Goal: Communication & Community: Answer question/provide support

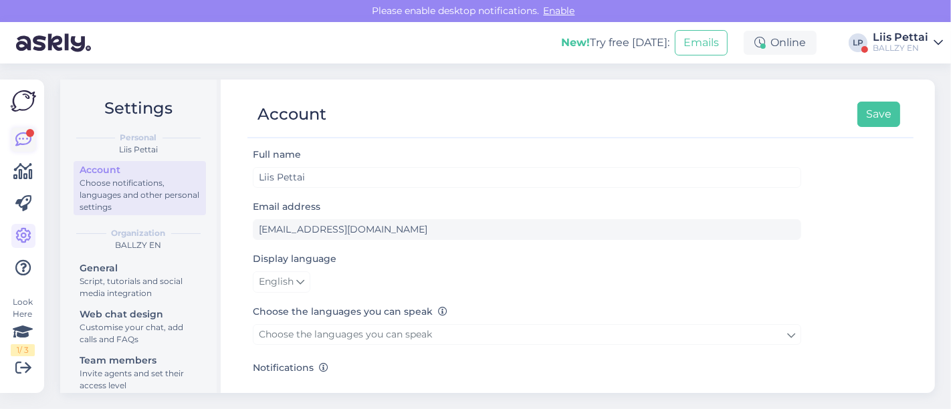
click at [27, 144] on icon at bounding box center [23, 140] width 16 height 16
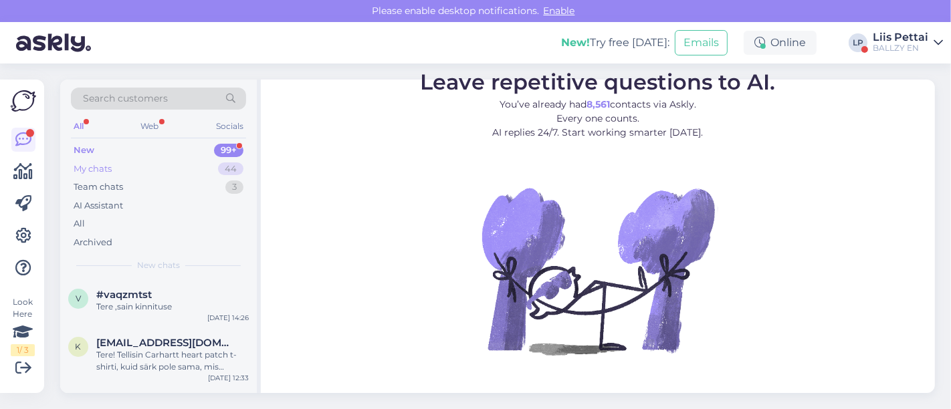
click at [116, 165] on div "My chats 44" at bounding box center [158, 169] width 175 height 19
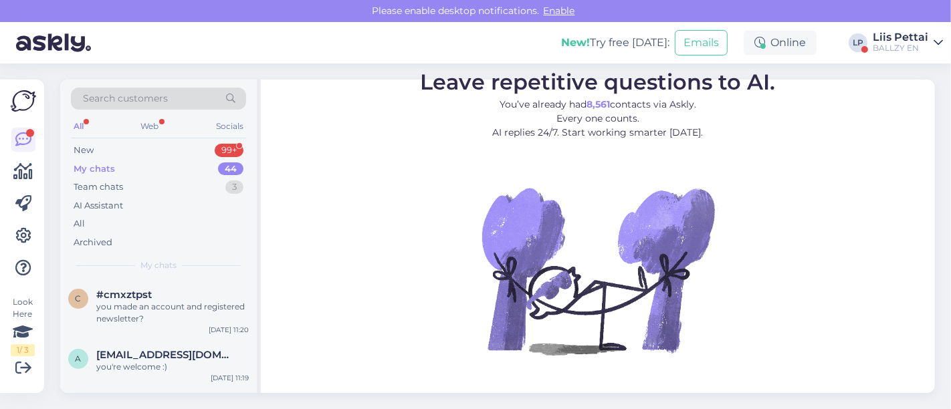
click at [904, 39] on div "Liis Pettai" at bounding box center [901, 37] width 56 height 11
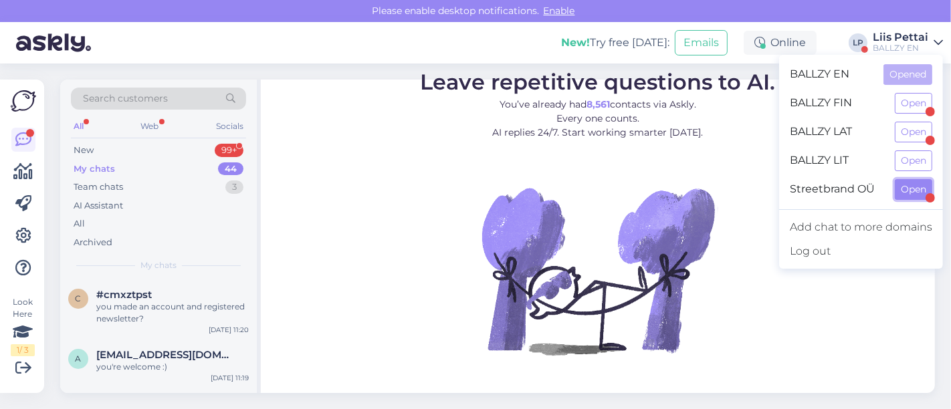
click at [905, 184] on button "Open" at bounding box center [913, 189] width 37 height 21
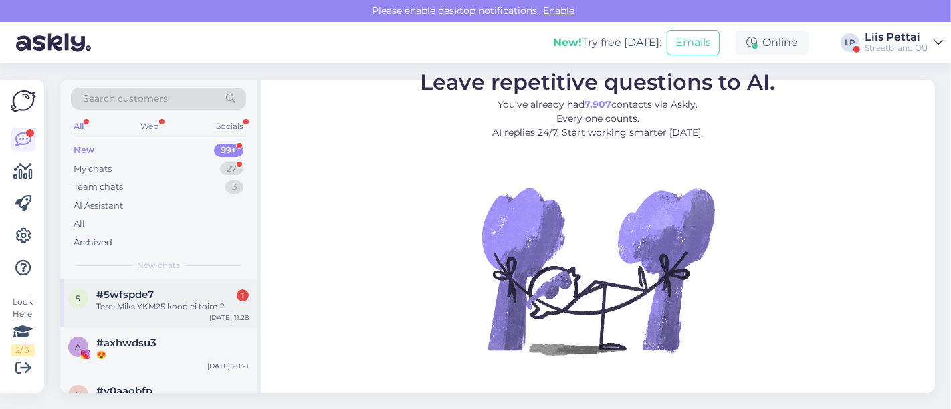
click at [201, 299] on div "#5wfspde7 1" at bounding box center [172, 295] width 153 height 12
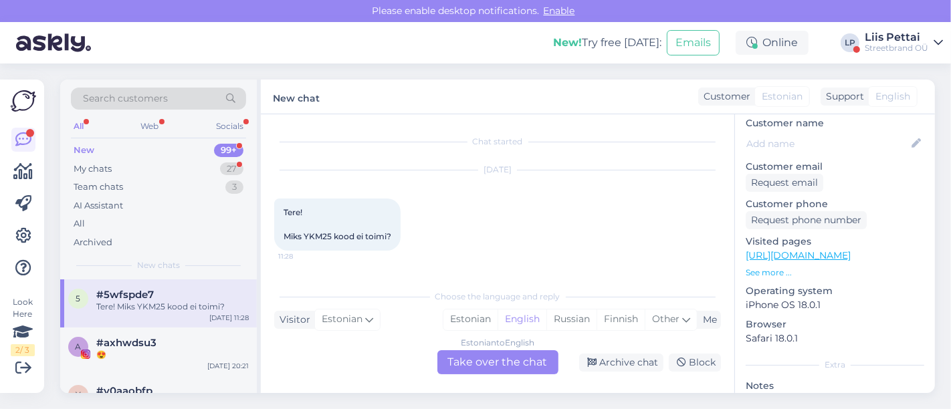
scroll to position [147, 0]
click at [487, 360] on div "Estonian to English Take over the chat" at bounding box center [497, 363] width 121 height 24
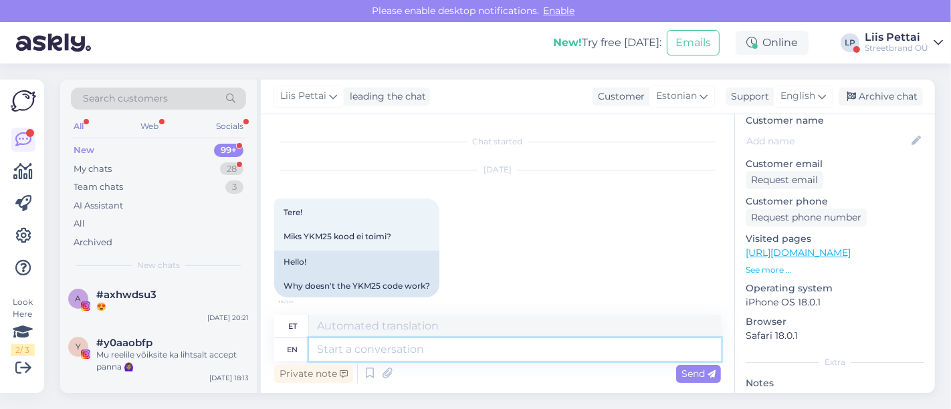
click at [405, 347] on textarea at bounding box center [515, 349] width 412 height 23
type textarea "kus t"
type textarea "kus"
type textarea "[PERSON_NAME] s"
type textarea "[PERSON_NAME]"
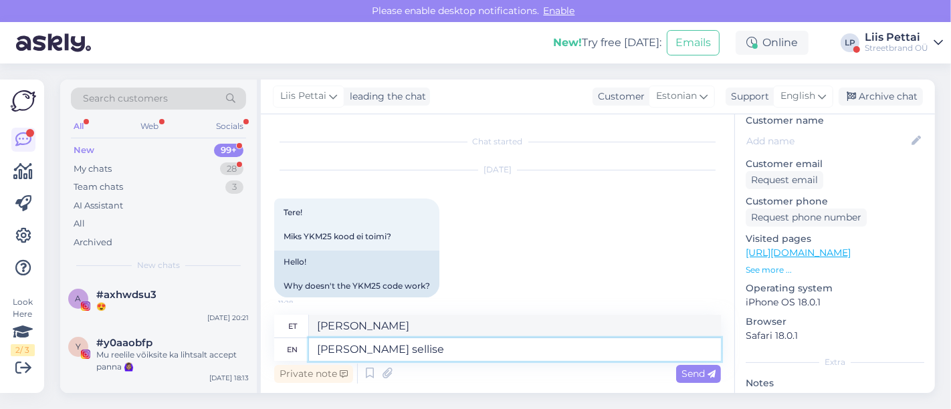
type textarea "[PERSON_NAME] sellise k"
type textarea "[PERSON_NAME] sellise"
type textarea "[PERSON_NAME] sellise koodi s"
type textarea "[PERSON_NAME] sellise koodi"
type textarea "[PERSON_NAME] sellise [PERSON_NAME]?"
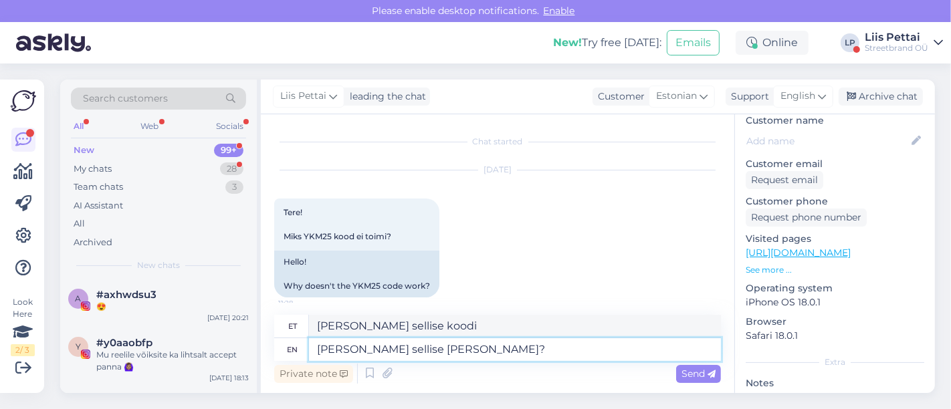
type textarea "[PERSON_NAME] sellise [PERSON_NAME]?"
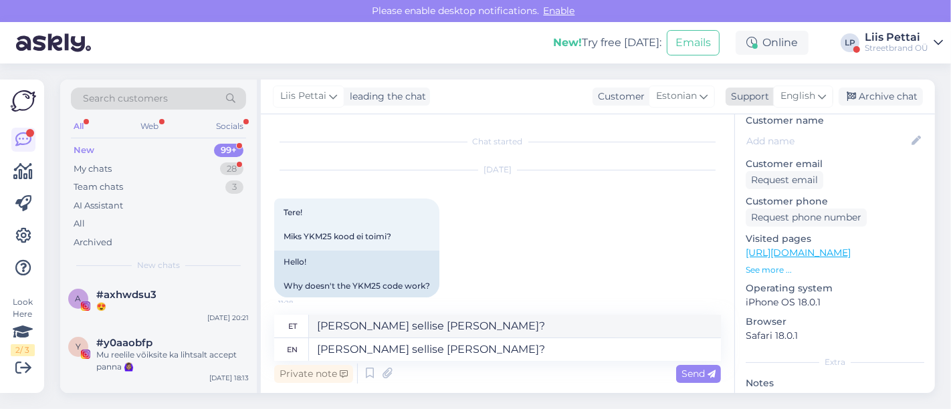
click at [815, 90] on span "English" at bounding box center [798, 96] width 35 height 15
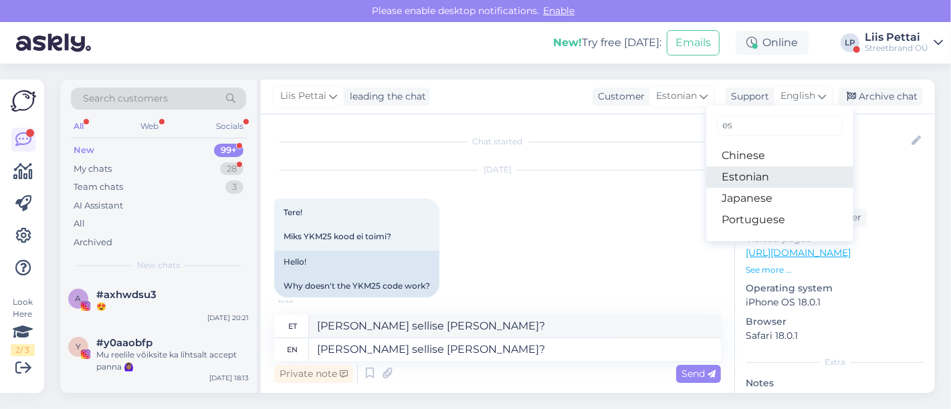
type input "es"
click at [756, 175] on link "Estonian" at bounding box center [779, 177] width 147 height 21
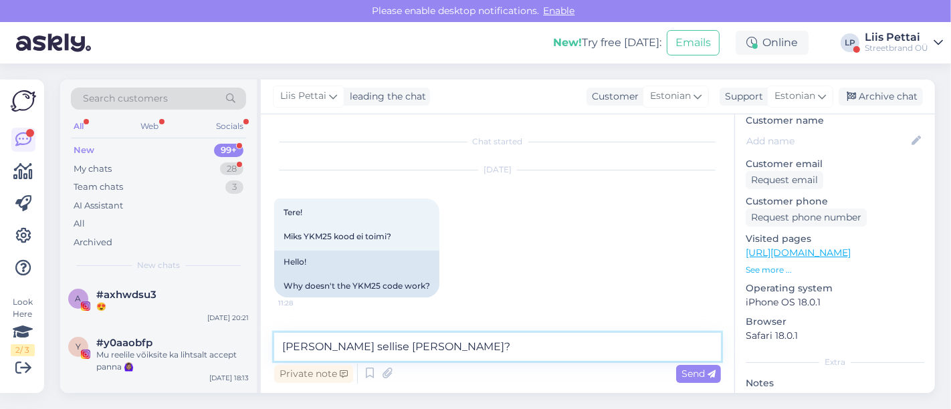
click at [562, 357] on textarea "[PERSON_NAME] sellise [PERSON_NAME]?" at bounding box center [497, 347] width 447 height 28
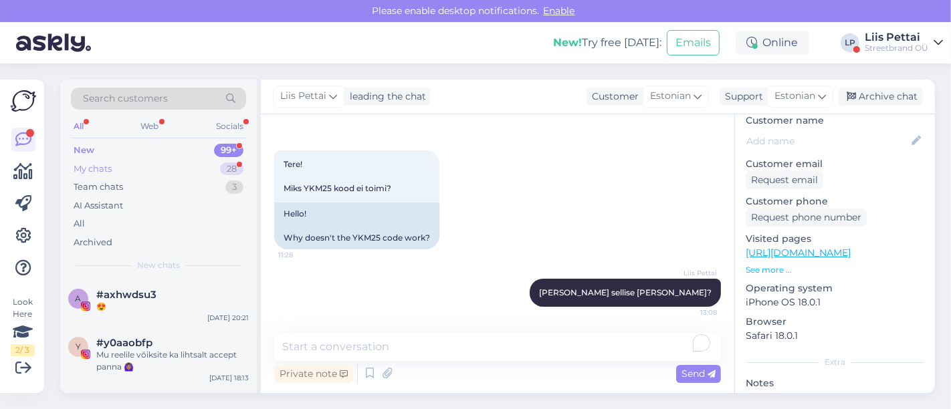
click at [153, 167] on div "My chats 28" at bounding box center [158, 169] width 175 height 19
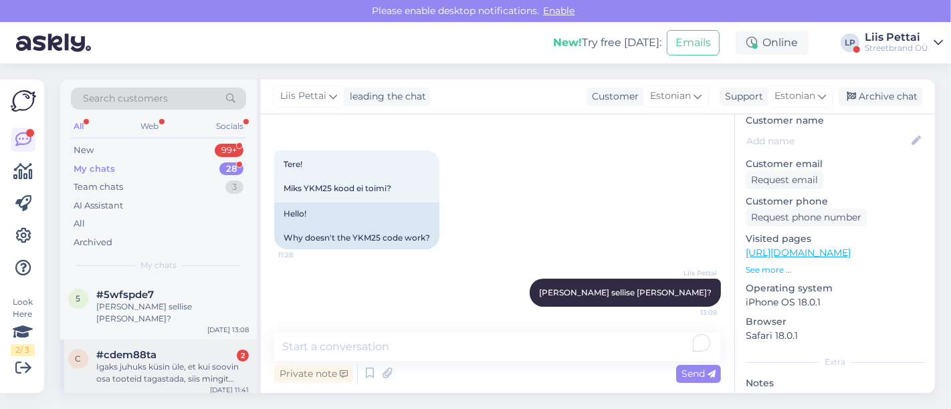
click at [111, 373] on div "c #cdem88ta 2 Igaks juhuks küsin üle, et kui soovin osa tooteid tagastada, siis…" at bounding box center [158, 370] width 197 height 60
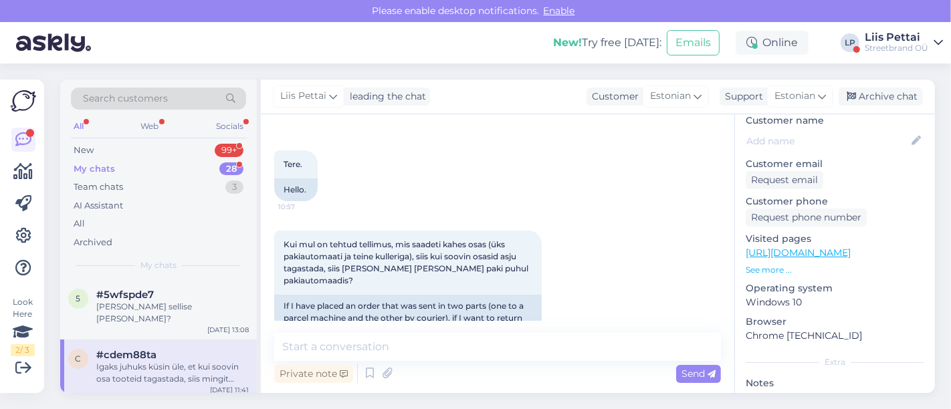
scroll to position [1579, 0]
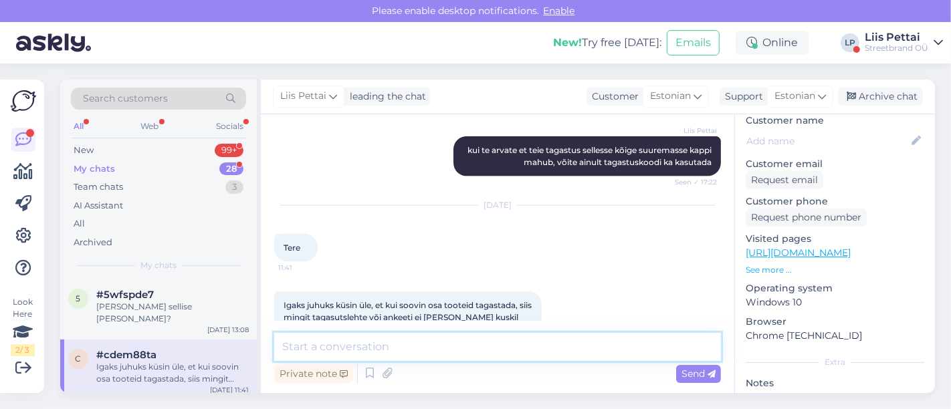
click at [445, 347] on textarea at bounding box center [497, 347] width 447 height 28
type textarea "ei ole :)"
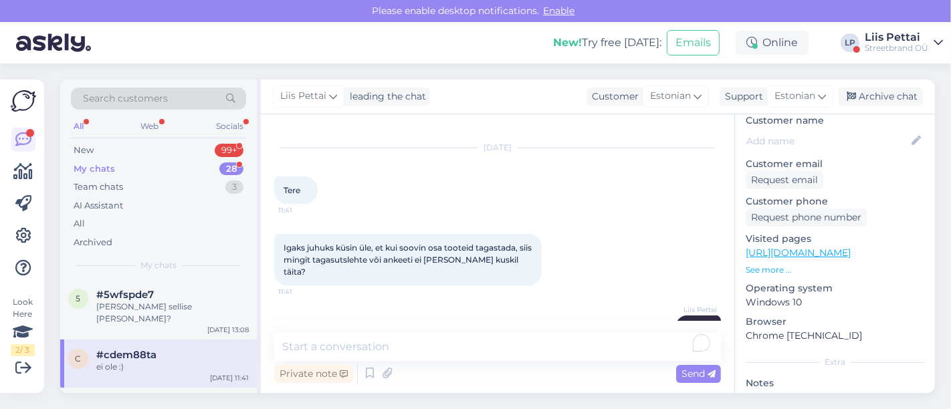
drag, startPoint x: 915, startPoint y: 207, endPoint x: 921, endPoint y: 212, distance: 7.6
click at [920, 211] on div "c # cdem88ta Offline [GEOGRAPHIC_DATA], [GEOGRAPHIC_DATA] Customer information …" at bounding box center [835, 251] width 200 height 568
click at [926, 215] on div "c # cdem88ta Offline [GEOGRAPHIC_DATA], [GEOGRAPHIC_DATA] Customer information …" at bounding box center [835, 253] width 201 height 279
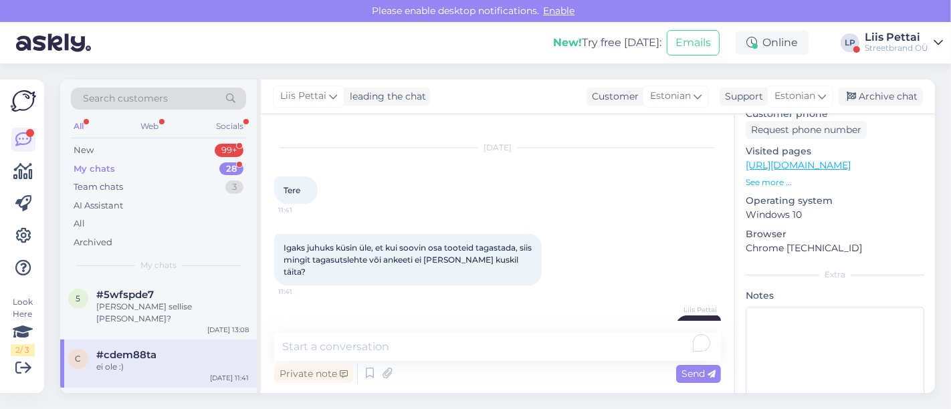
click at [137, 395] on div "Search customers All Web Socials New 99+ My chats 28 Team chats 3 AI Assistant …" at bounding box center [501, 237] width 899 height 346
click at [137, 397] on span "[EMAIL_ADDRESS][DOMAIN_NAME]" at bounding box center [165, 403] width 139 height 12
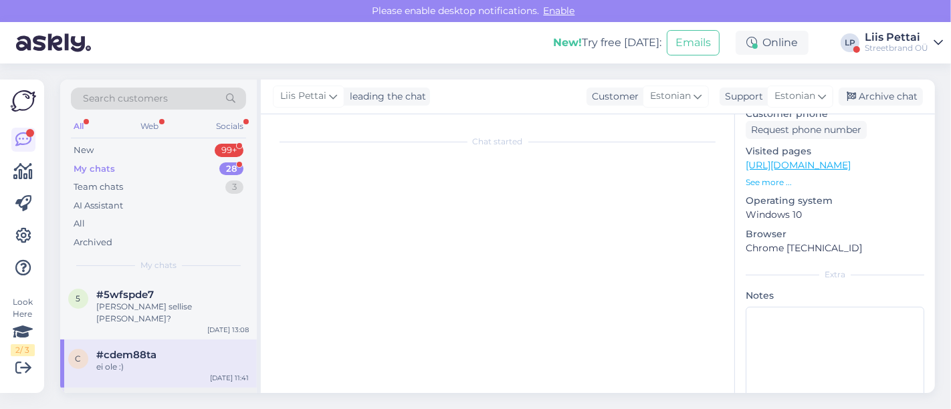
scroll to position [231, 0]
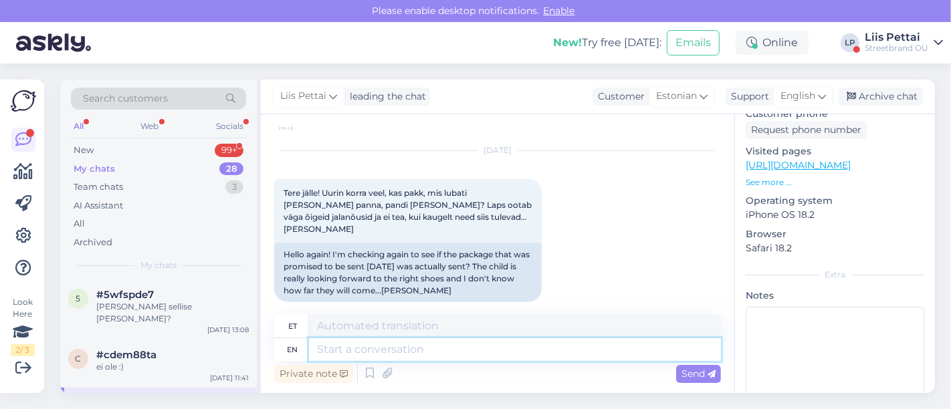
click at [426, 339] on textarea at bounding box center [515, 349] width 412 height 23
type textarea "jaa, s"
type textarea "jaa,"
type textarea "jaa, see"
type textarea "jaa, näe"
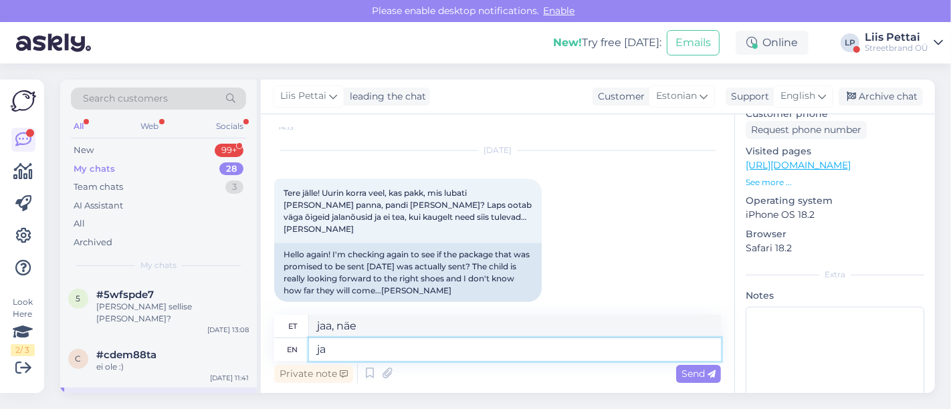
type textarea "j"
type textarea "jaa,"
type textarea "see"
type textarea "vaata"
type textarea "see pakk"
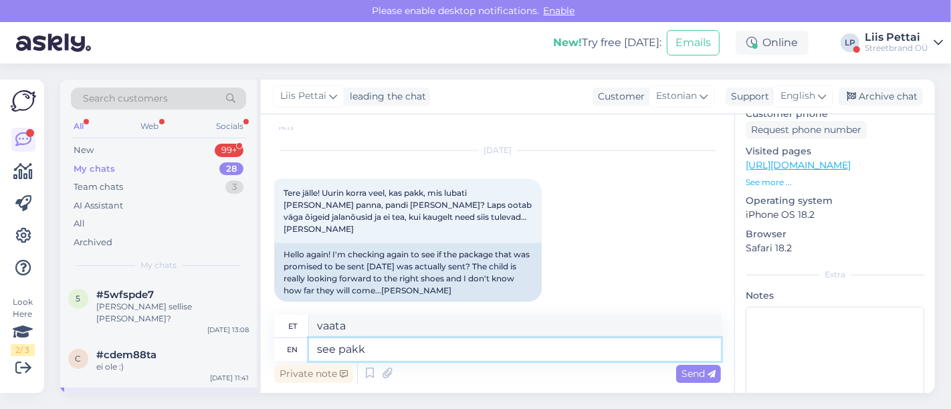
type textarea "vaata pakk"
type textarea "see pakk istub"
type textarea "vaata pakk istub"
type textarea "see pakk istub mingil p"
type textarea "vaata pakk istub mingil"
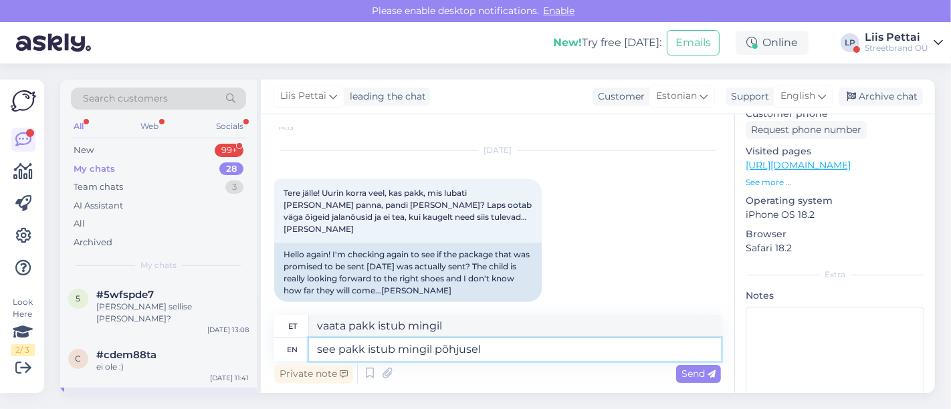
type textarea "see pakk istub mingil põhjusel"
type textarea "see pakk istub tarpe"
type textarea "see pakk istub mingil põhjusel veel"
type textarea "see pakk istub mõttes veel"
type textarea "see pakk istub mingil põhjusel veel sorteerimiskeskuses, p"
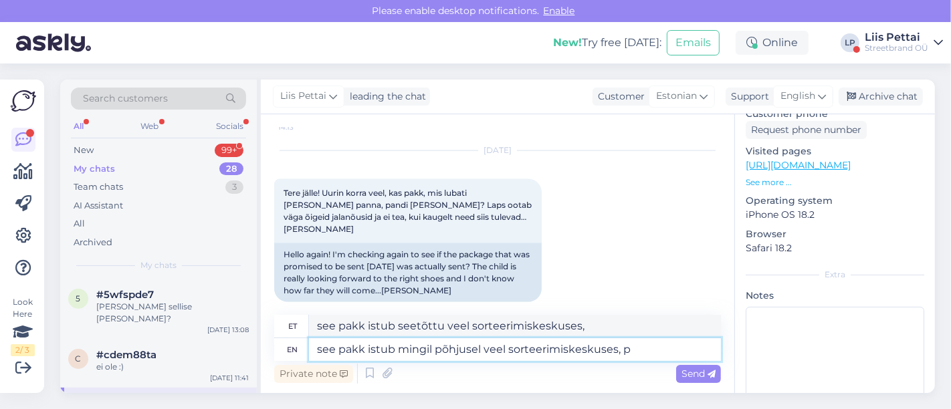
type textarea "see pakk istub seetõttu veel sorteerimiskeskuses, p"
type textarea "see pakk istub mingil põhjusel veel sorteerimiskeskuses,"
type textarea "see pakk istub seetõttu veel sorteerimiskeskuses,"
type textarea "see pakk istub mingil põhjusel veel sorteerimiskeskuses, lubati et"
type textarea "see pakk istub seetõttu veel sorteerimiskeskuses, lubati"
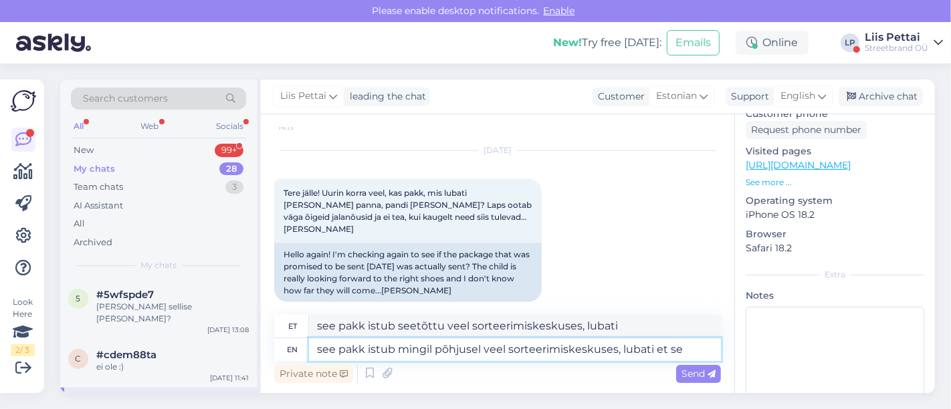
type textarea "see pakk istub mingil põhjusel veel sorteerimiskeskuses, lubati et see"
type textarea "see pakk istub seetõttu veel sorteerimiskeskuses, lubati et"
type textarea "see pakk istub mingil põhjusel veel sorteerimiskeskuses, lubati et see l"
type textarea "see pakk istub seetõttu veel sorteerimiskeskuses, lubati et see l"
type textarea "see pakk istub mingil põhjusel veel sorteerimiskeskuses, lubati et see li"
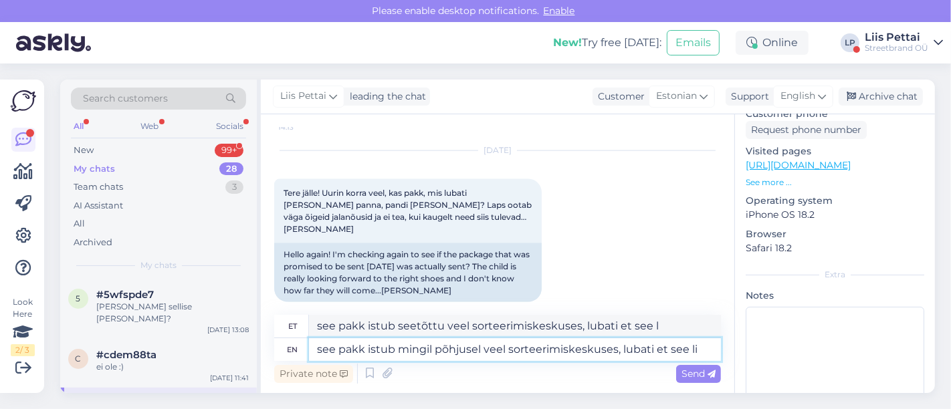
type textarea "see pakk istub seetõttu veel sorteerimiskeskuses, lubati et see li"
type textarea "see pakk istub mingil põhjusel veel sorteerimiskeskuses, lubati et see"
type textarea "see pakk istub seetõttu veel sorteerimiskeskuses, lubati et see"
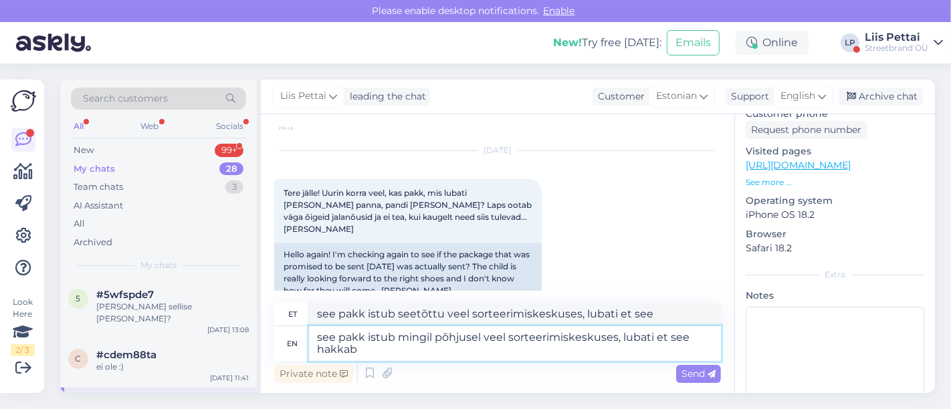
type textarea "see pakk istub mingil põhjusel veel sorteerimiskeskuses, lubati et see hakkab t"
type textarea "see pakk istub siis veel sorteerimiskeskuses, lubati et see hakkab"
type textarea "see pakk istub mingil põhjusel veel sorteerimiskeskuses, lubati et see hakkab t…"
type textarea "see pakk istub mõnda aega veel sorteerimiskeskuses, lubati et see hakkab teieni"
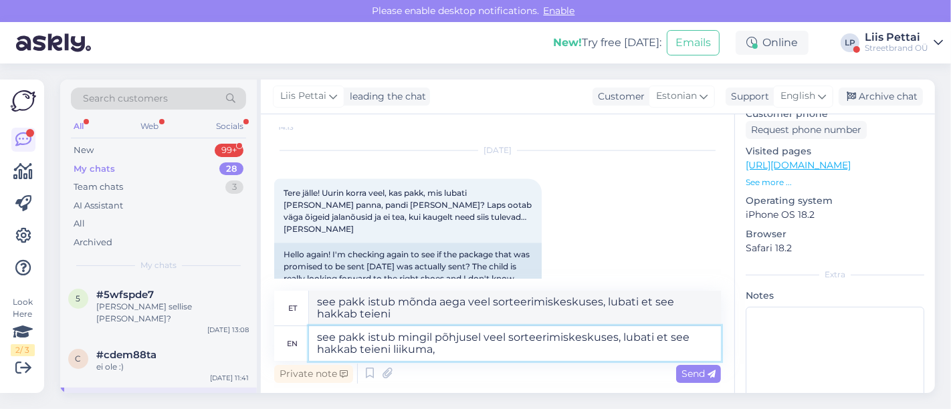
type textarea "see pakk istub mingil põhjusel veel sorteerimiskeskuses, lubati et see hakkab t…"
type textarea "see pakk istub mõnda aega veel sorteerimiskeskuses, lubati et see hakkab teieni…"
type textarea "see pakk istub mingil põhjusel veel sorteerimiskeskuses, lubati et see hakkab t…"
type textarea "see pakk istub seetõttu veel sorteerimiskeskuses, lubati et see hakkab teieni l…"
type textarea "see pakk istub mingil põhjusel veel sorteerimiskeskuses, lubati et see hakkab t…"
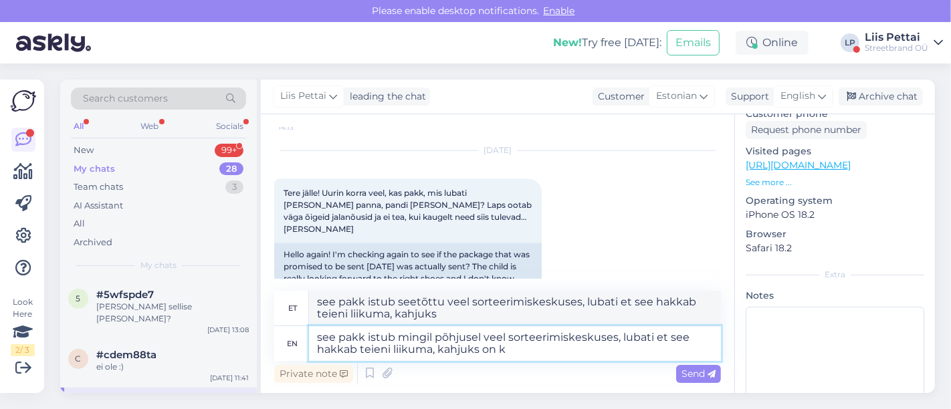
type textarea "see pakk istub [PERSON_NAME] veel sorteerimiskeskuses, lubati et see hakkab tei…"
type textarea "see pakk istub mingil põhjusel veel sorteerimiskeskuses, lubati et see hakkab t…"
type textarea "see pakk istub vajab veel sorteerimiskeskuses, lubati et see hakkab teieni liik…"
type textarea "see pakk istub mingil põhjusel veel sorteerimiskeskuses, lubati et see hakkab t…"
type textarea "see pakk istub vajab veel sorteerimiskeskuses, lubati et see hakkab teieni liik…"
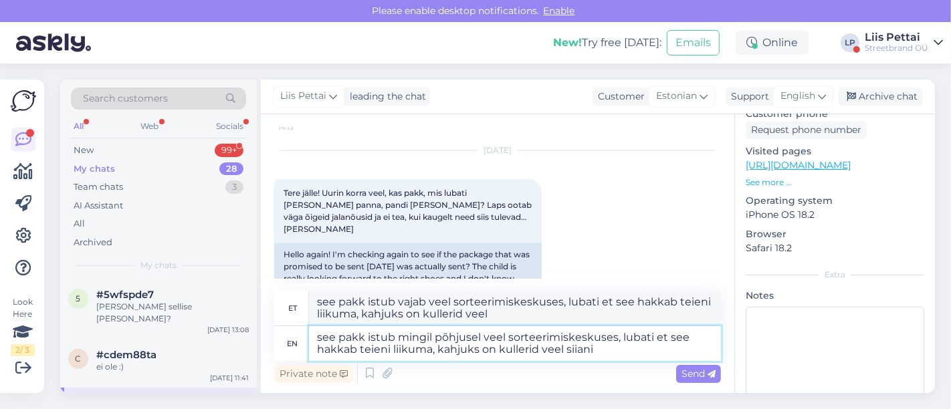
type textarea "see pakk istub mingil põhjusel veel sorteerimiskeskuses, lubati et see hakkab t…"
type textarea "see pakk istub vajab veel sorteerimiskeskuses, lubati et see hakkab teieni liik…"
type textarea "see pakk istub mingil põhjusel veel sorteerimiskeskuses, lubati et see hakkab t…"
type textarea "see pakk istub vajab veel sorteerimiskeskuses, lubati et see hakkab teieni liik…"
type textarea "see pakk istub mingil põhjusel veel sorteerimiskeskuses, lubati et see hakkab t…"
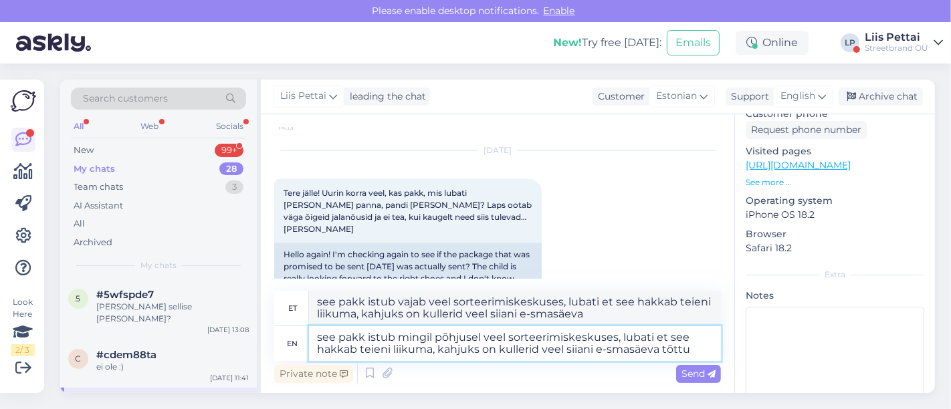
type textarea "see pakk istub vajab veel sorteerimiskeskuses, lubati et see hakkab teieni liik…"
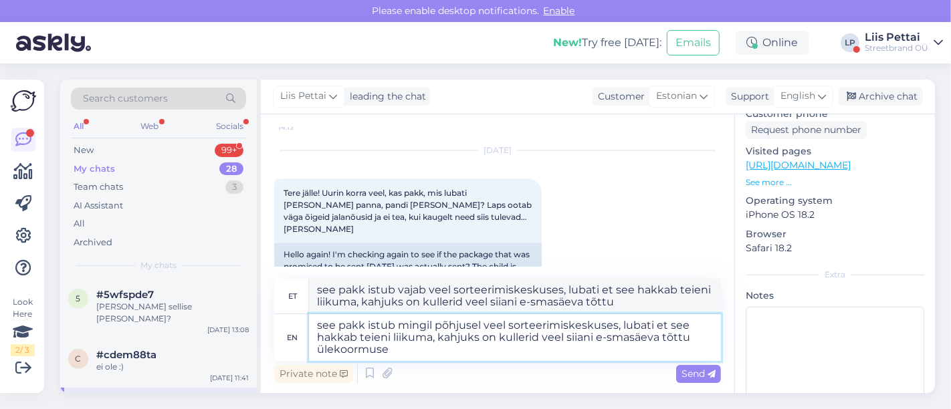
type textarea "see pakk istub mingil põhjusel veel sorteerimiskeskuses, lubati et see hakkab t…"
type textarea "see pakk istub vajab veel sorteerimiskeskuses, lubati et see hakkab teieni liik…"
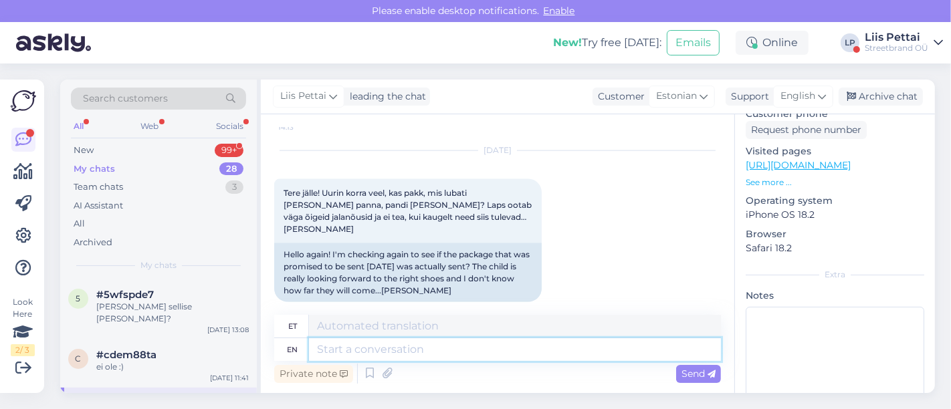
scroll to position [1866, 0]
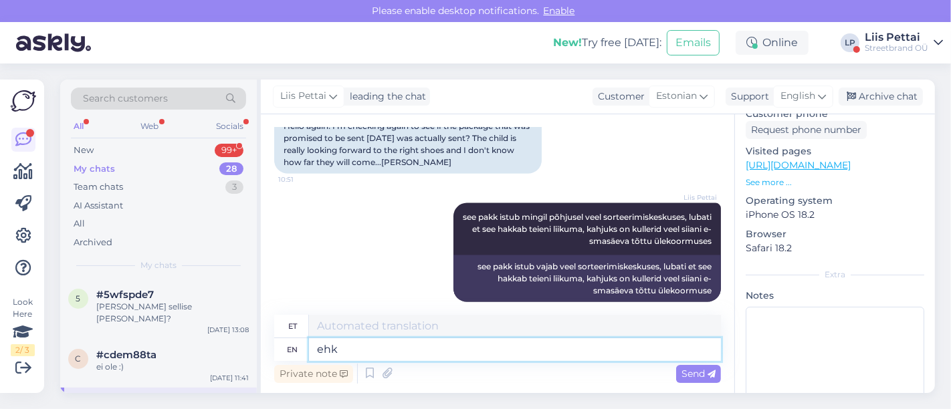
type textarea "ehk j"
type textarea "ehk"
type textarea "ehk jõuab"
type textarea "ehk jõuab pakk t"
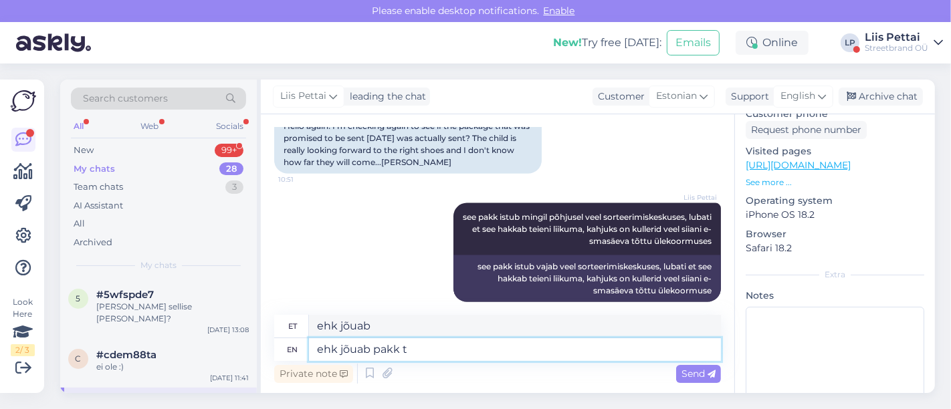
type textarea "ehk jõuab pakk"
type textarea "ehk jõuab pakk tä"
type textarea "ehk jõuab pakk t"
type textarea "ehk jõuab [PERSON_NAME],"
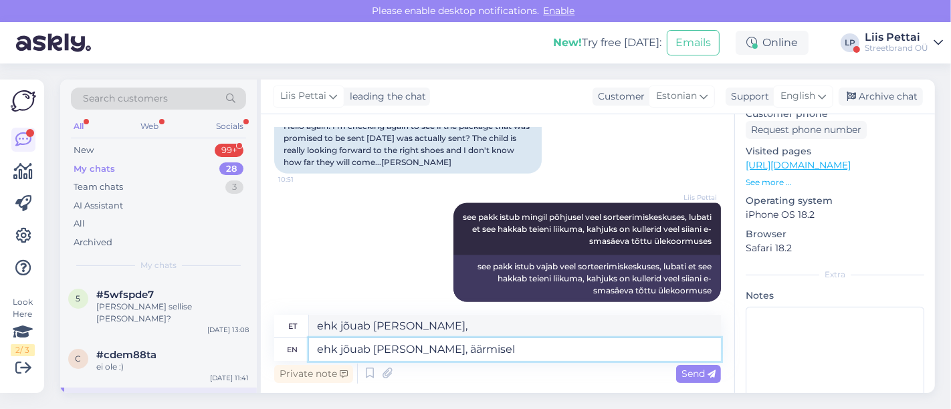
type textarea "ehk jõuab [PERSON_NAME], äärmisel j"
type textarea "ehk jõuab.[PERSON_NAME], äärmisel"
type textarea "ehk jõuab [PERSON_NAME], äärmisel juhu h"
type textarea "ehk jõuabpakk [PERSON_NAME], äärmisel juhu"
type textarea "ehk jõuab [PERSON_NAME], äärmisel juhul"
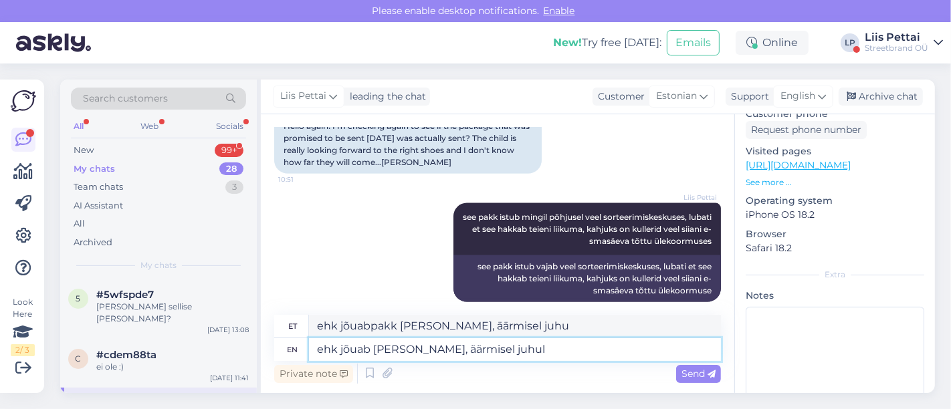
type textarea "ehk jõuabpakk [PERSON_NAME], äärmisel juhul"
type textarea "ehk jõuab [PERSON_NAME], äärmisel juhul homme"
type textarea "ehk jõuabpakk [PERSON_NAME], äärmisel juhul homme"
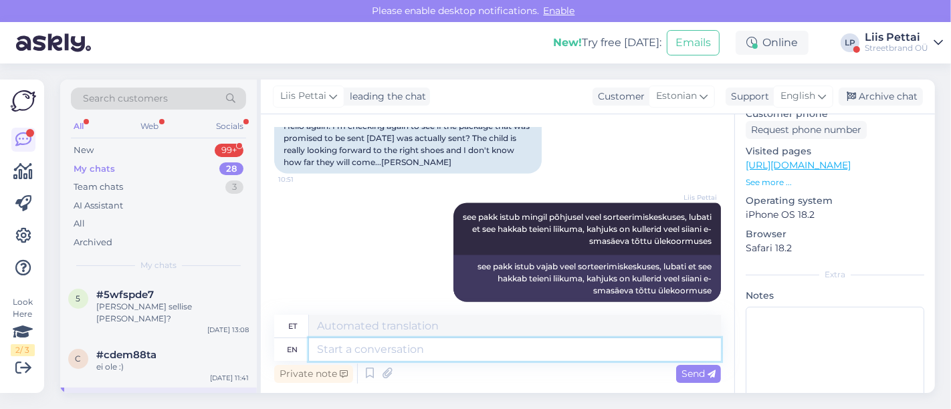
scroll to position [1946, 0]
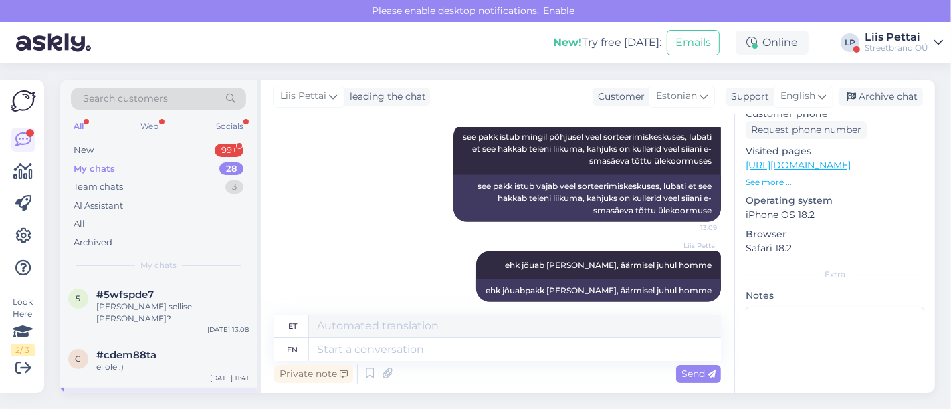
click at [177, 397] on span "[EMAIL_ADDRESS][DOMAIN_NAME]" at bounding box center [165, 403] width 139 height 12
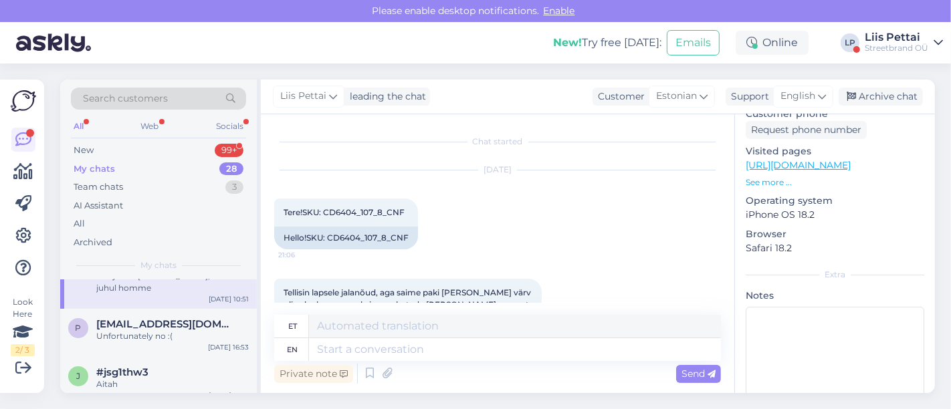
scroll to position [178, 0]
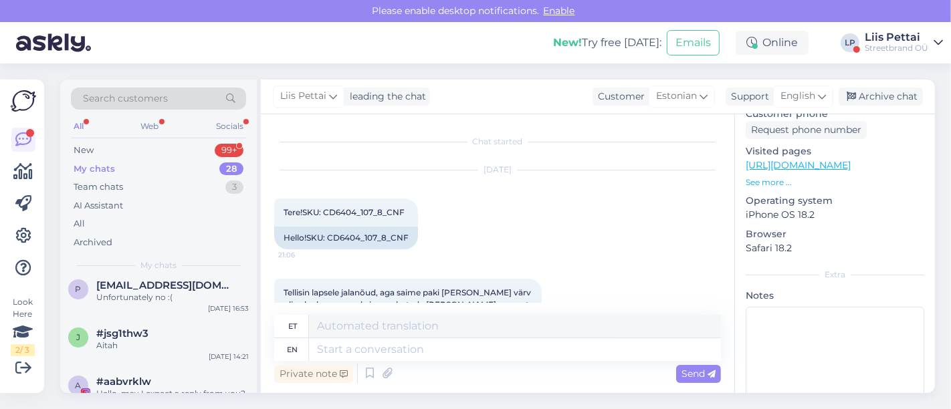
click at [155, 161] on div "My chats 28" at bounding box center [158, 169] width 175 height 19
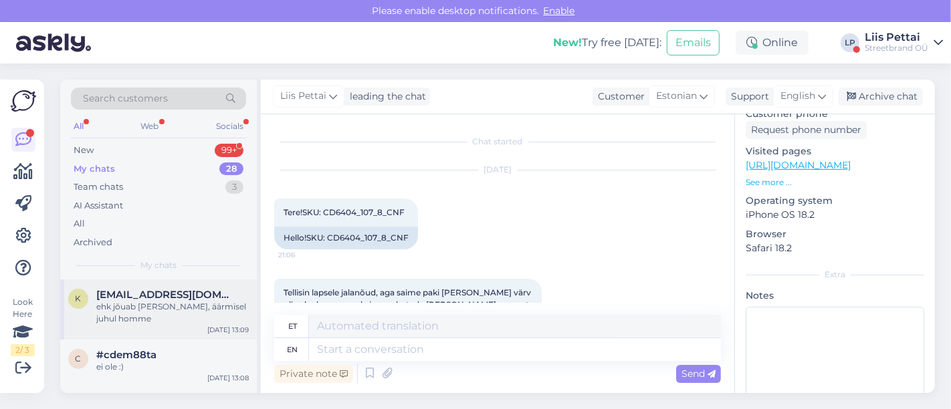
click at [122, 337] on div "k [EMAIL_ADDRESS][DOMAIN_NAME] ehk jõuab [PERSON_NAME], äärmisel juhul homme [D…" at bounding box center [158, 310] width 197 height 60
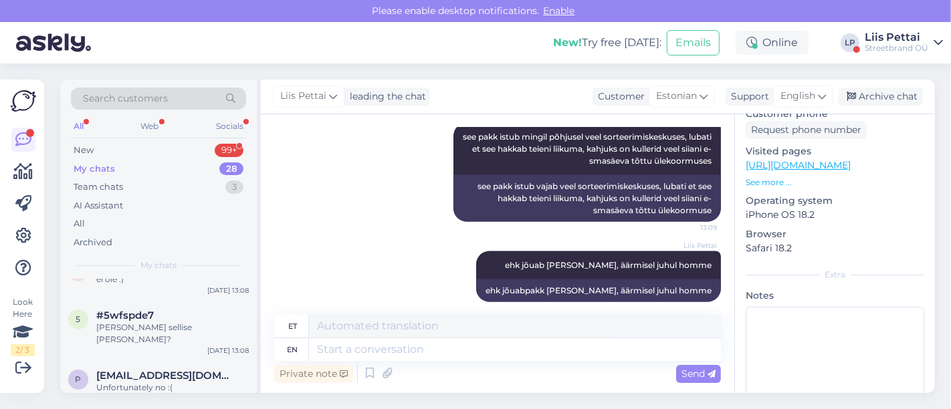
scroll to position [89, 0]
